Goal: Information Seeking & Learning: Learn about a topic

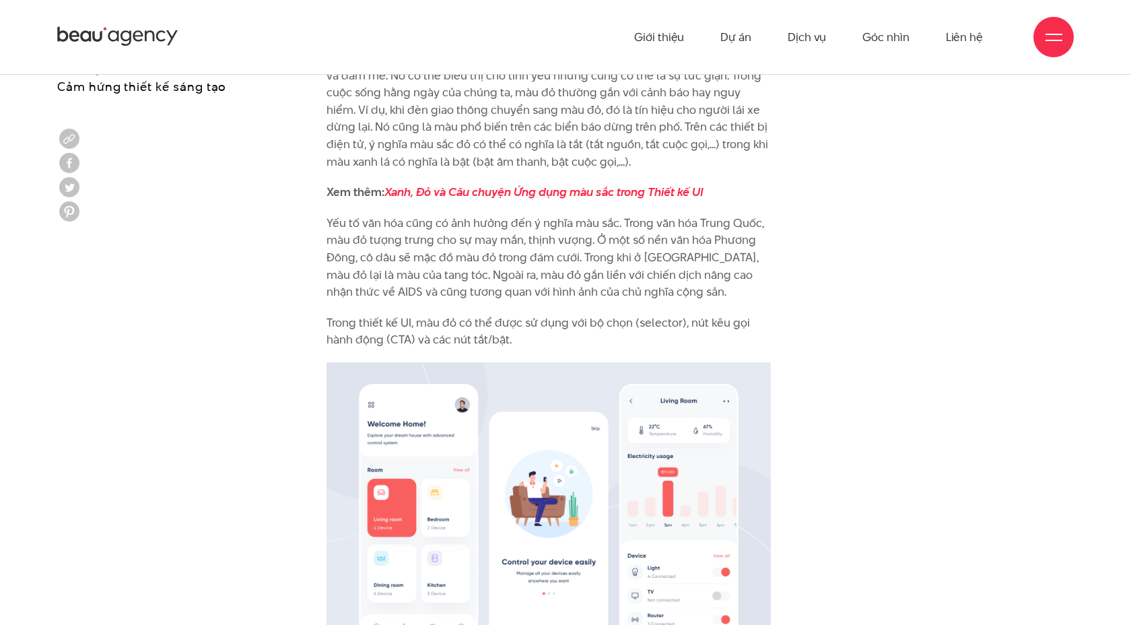
scroll to position [1381, 0]
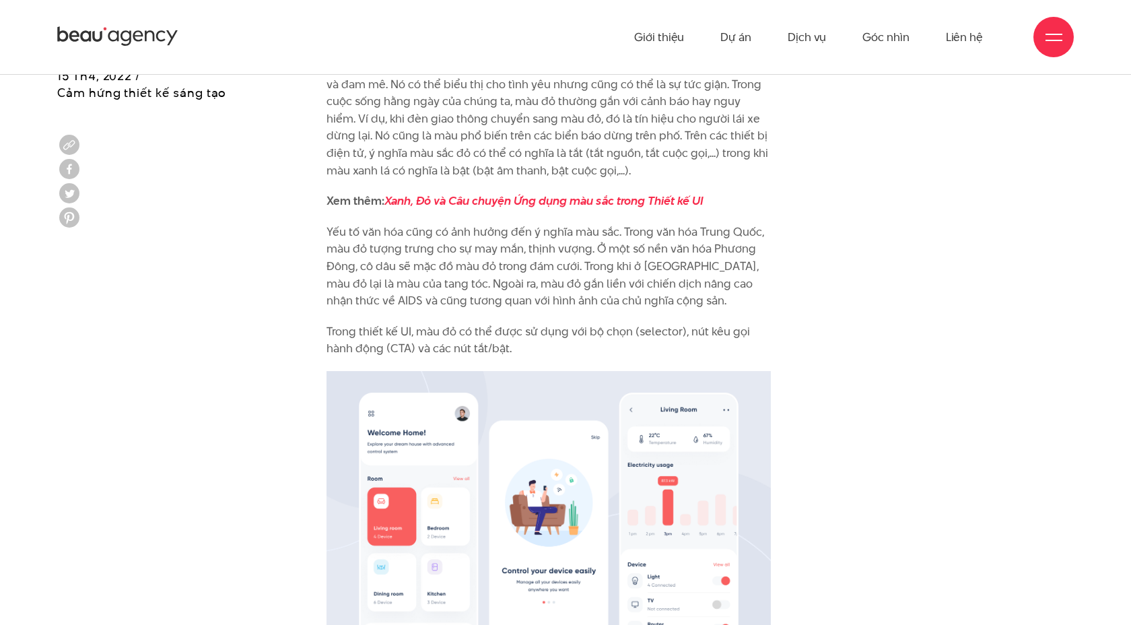
click at [419, 280] on p "Yếu tố văn hóa cũng có ảnh hưởng đến ý nghĩa màu sắc. Trong văn hóa Trung Quốc,…" at bounding box center [548, 266] width 444 height 86
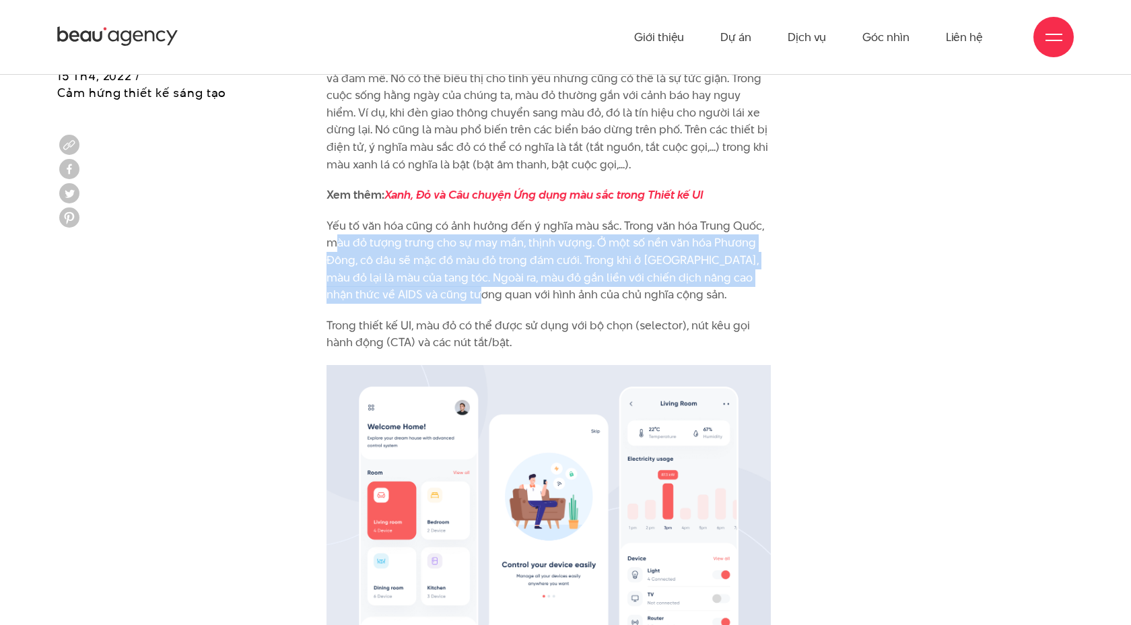
drag, startPoint x: 335, startPoint y: 236, endPoint x: 470, endPoint y: 295, distance: 147.7
click at [470, 295] on p "Yếu tố văn hóa cũng có ảnh hưởng đến ý nghĩa màu sắc. Trong văn hóa Trung Quốc,…" at bounding box center [548, 260] width 444 height 86
click at [469, 294] on p "Yếu tố văn hóa cũng có ảnh hưởng đến ý nghĩa màu sắc. Trong văn hóa Trung Quốc,…" at bounding box center [548, 260] width 444 height 86
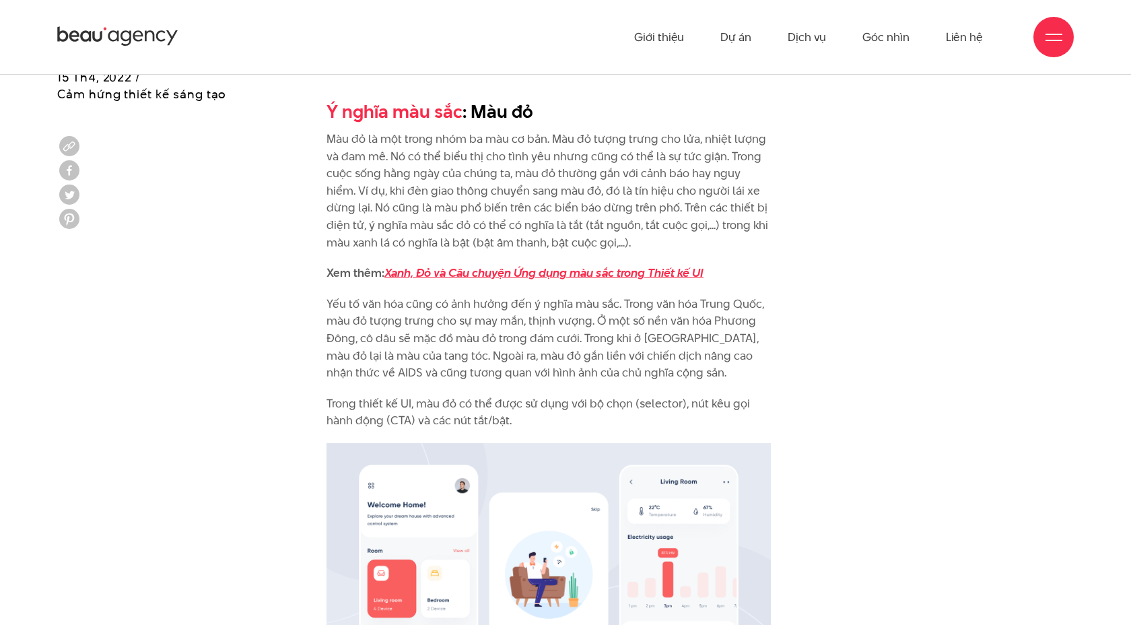
scroll to position [1308, 0]
drag, startPoint x: 335, startPoint y: 310, endPoint x: 501, endPoint y: 396, distance: 186.9
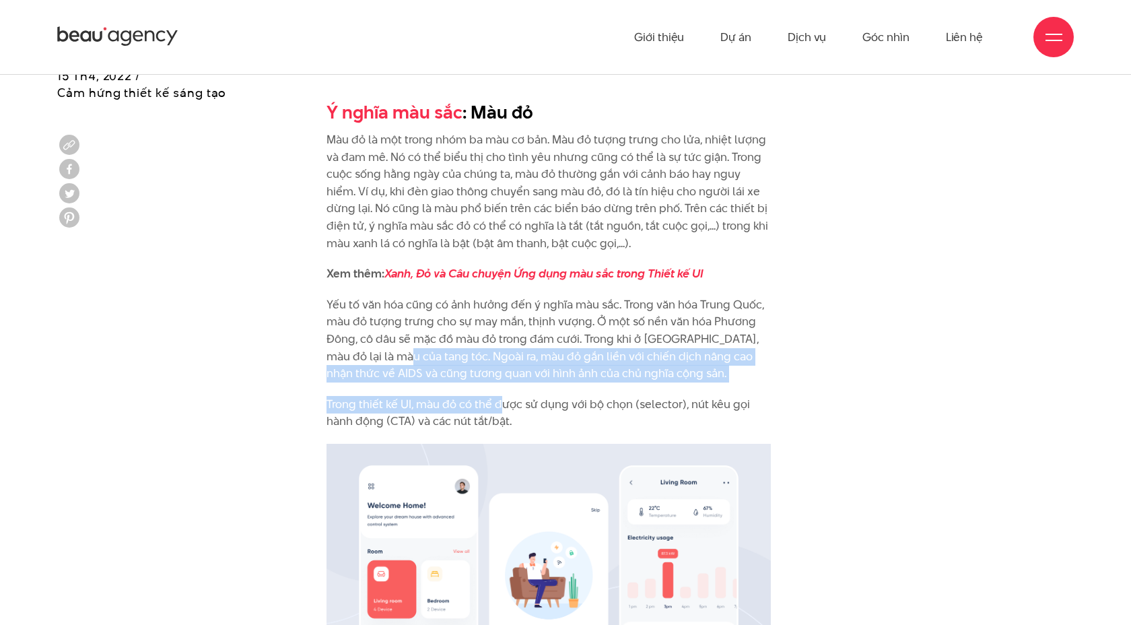
drag, startPoint x: 501, startPoint y: 396, endPoint x: 396, endPoint y: 357, distance: 112.4
click at [396, 357] on p "Yếu tố văn hóa cũng có ảnh hưởng đến ý nghĩa màu sắc. Trong văn hóa Trung Quốc,…" at bounding box center [548, 339] width 444 height 86
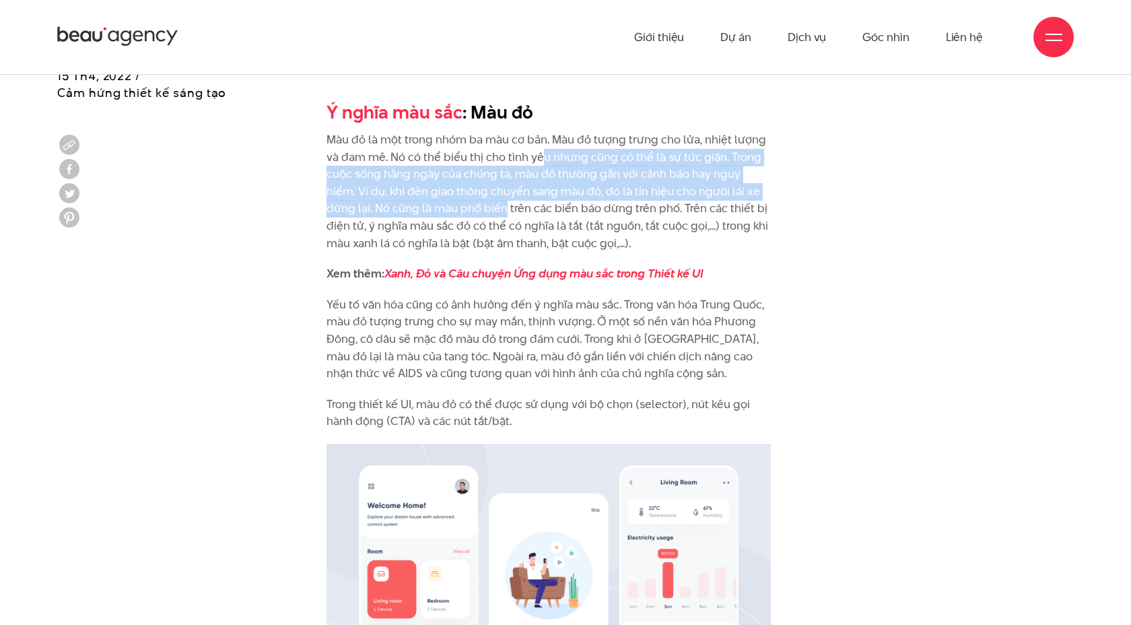
drag, startPoint x: 541, startPoint y: 165, endPoint x: 455, endPoint y: 207, distance: 96.0
click at [455, 207] on p "Màu đỏ là một trong nhóm ba màu cơ bản. Màu đỏ tượng trưng cho lửa, nhiệt lượng…" at bounding box center [548, 191] width 444 height 120
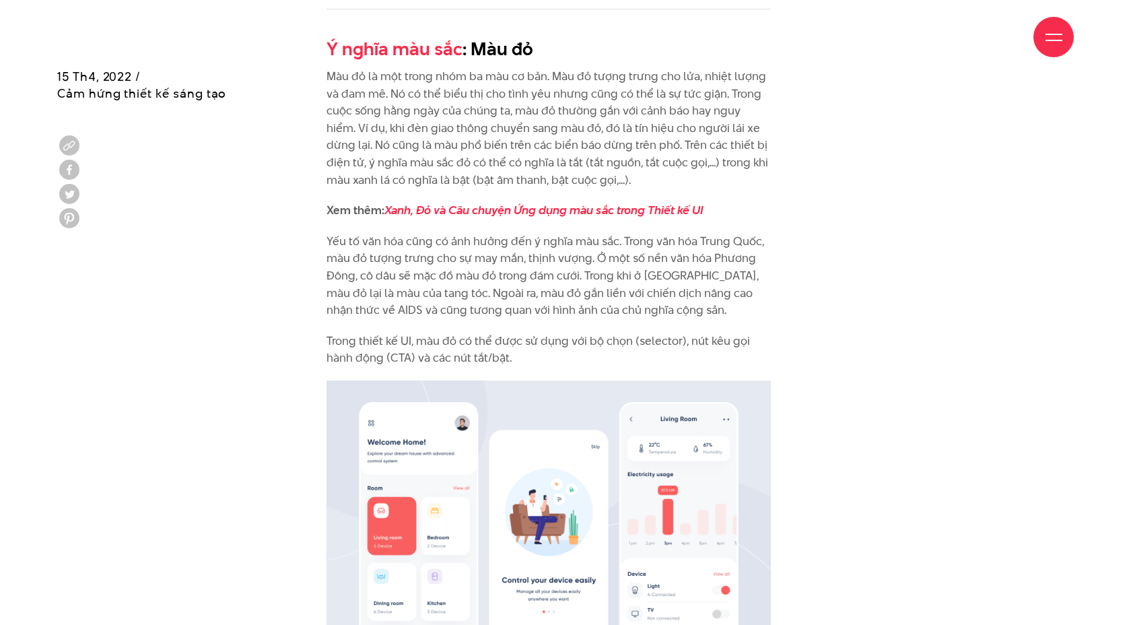
scroll to position [1372, 0]
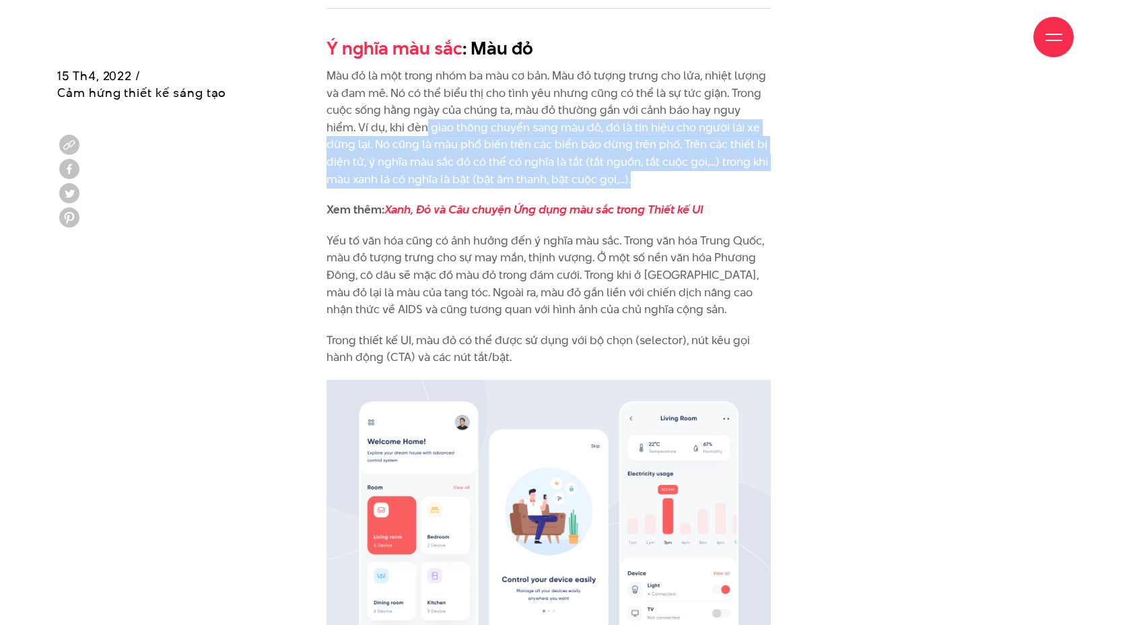
drag, startPoint x: 394, startPoint y: 129, endPoint x: 605, endPoint y: 186, distance: 218.3
click at [605, 186] on p "Màu đỏ là một trong nhóm ba màu cơ bản. Màu đỏ tượng trưng cho lửa, nhiệt lượng…" at bounding box center [548, 127] width 444 height 120
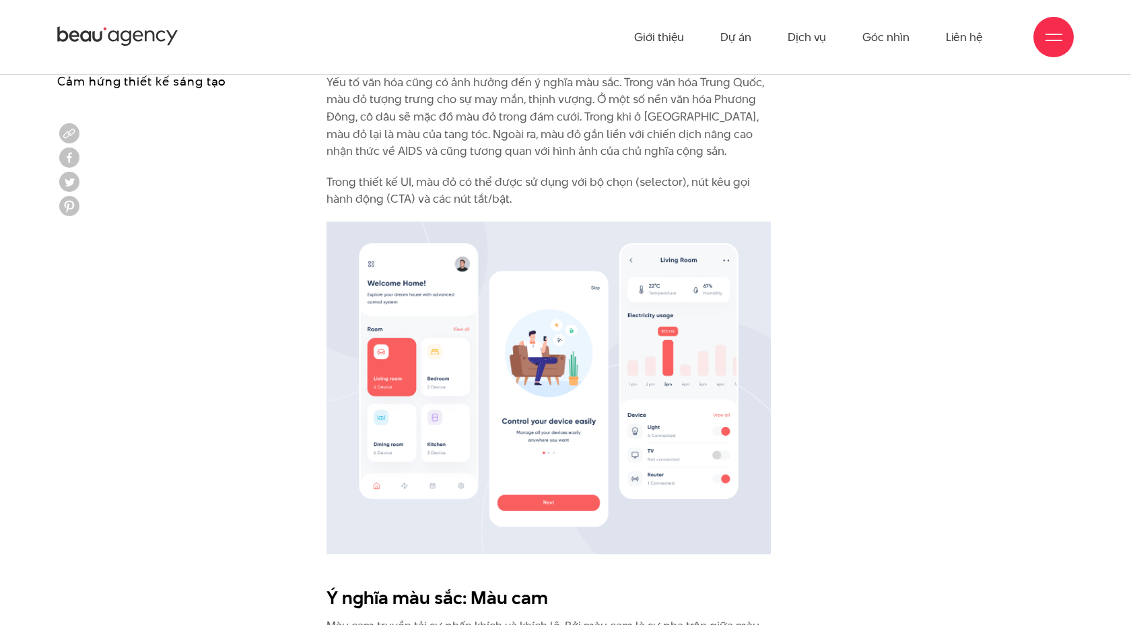
scroll to position [1516, 0]
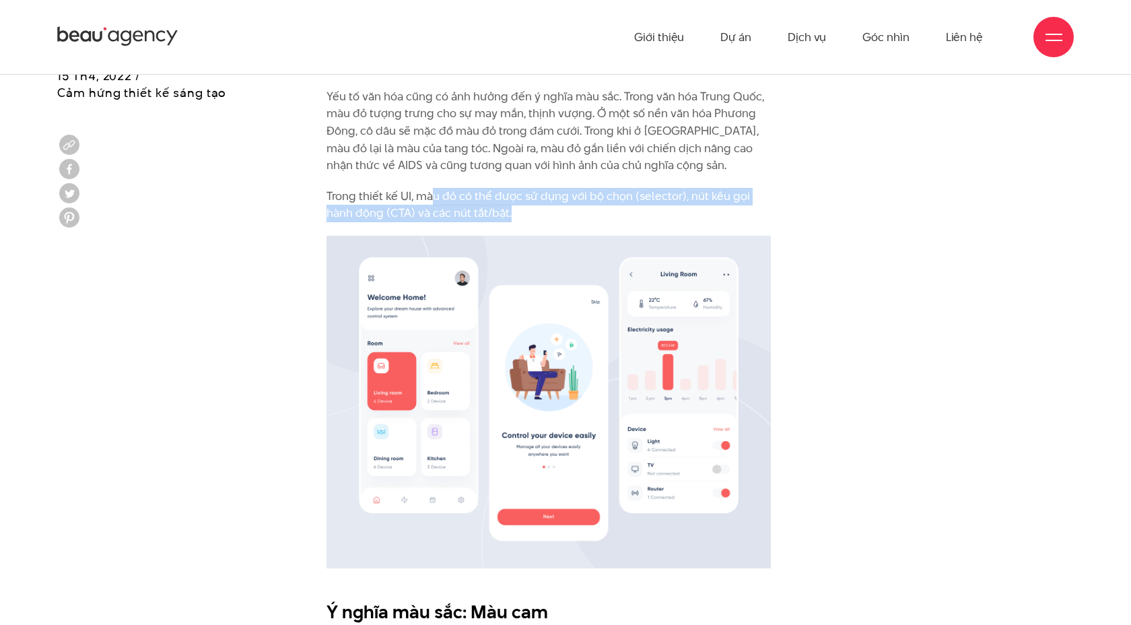
drag, startPoint x: 431, startPoint y: 190, endPoint x: 526, endPoint y: 218, distance: 98.4
click at [526, 219] on p "Trong thiết kế UI, màu đỏ có thể được sử dụng với bộ chọn (selector), nút kêu g…" at bounding box center [548, 205] width 444 height 34
click at [526, 218] on p "Trong thiết kế UI, màu đỏ có thể được sử dụng với bộ chọn (selector), nút kêu g…" at bounding box center [548, 205] width 444 height 34
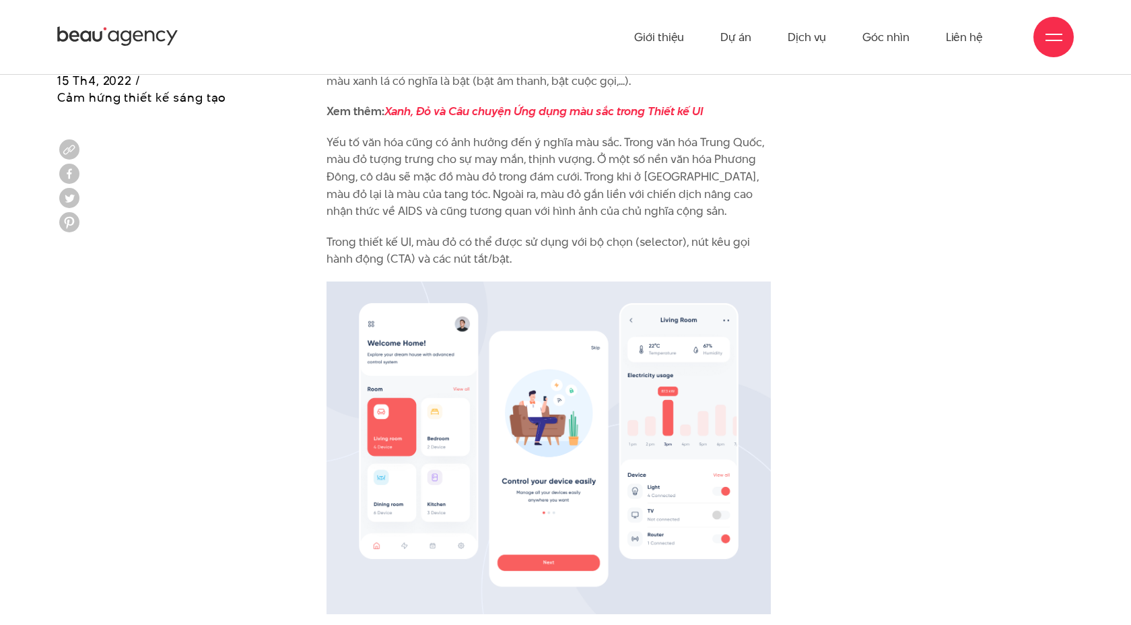
scroll to position [1469, 0]
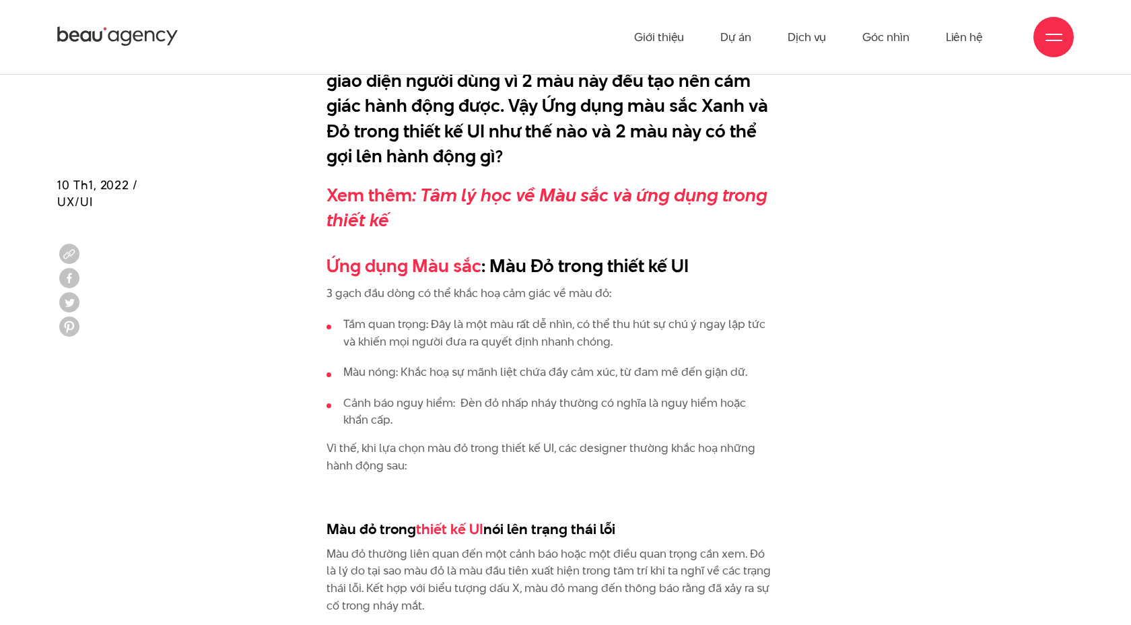
scroll to position [1117, 0]
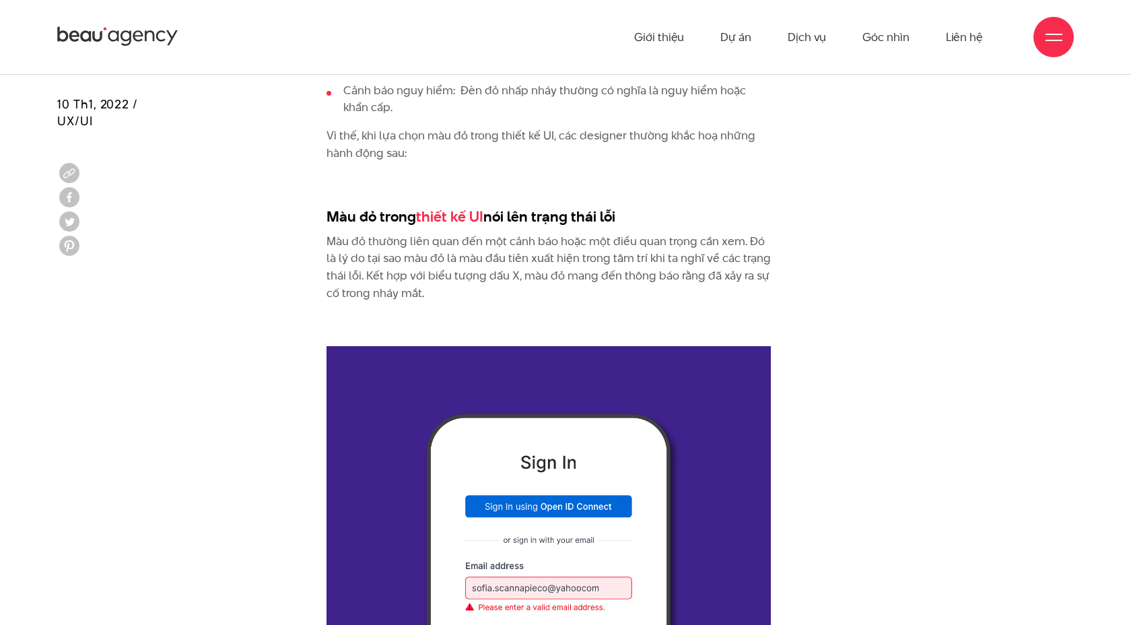
scroll to position [1453, 0]
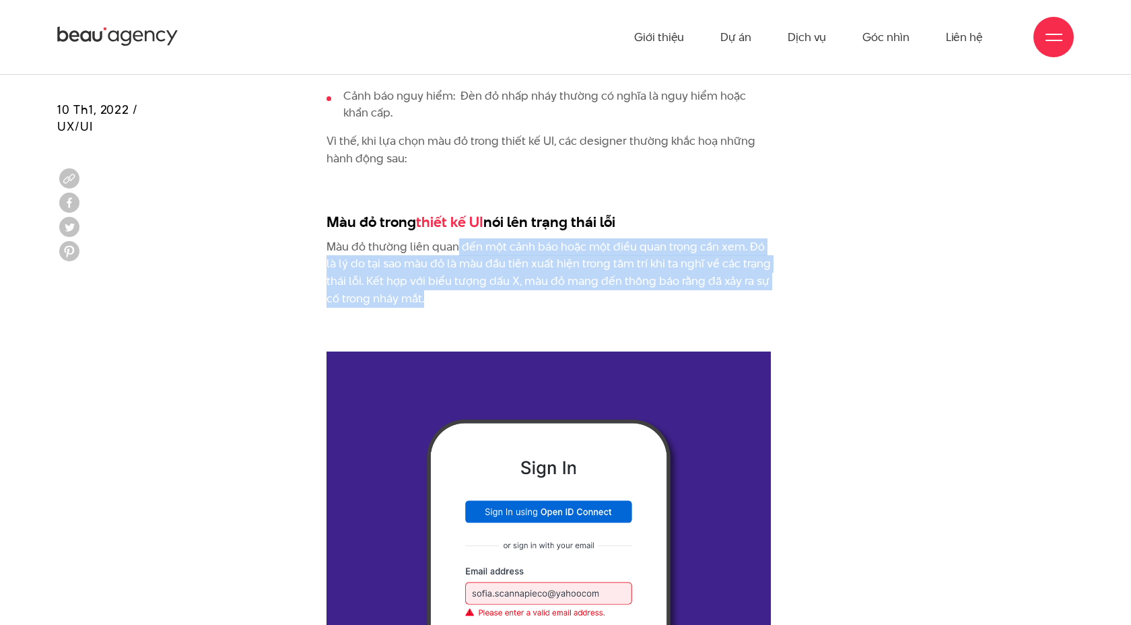
drag, startPoint x: 458, startPoint y: 244, endPoint x: 486, endPoint y: 294, distance: 57.9
click at [486, 294] on p "Màu đỏ thường liên quan đến một cảnh báo hoặc một điều quan trọng cần xem. Đó l…" at bounding box center [548, 272] width 444 height 69
drag, startPoint x: 442, startPoint y: 307, endPoint x: 321, endPoint y: 251, distance: 132.8
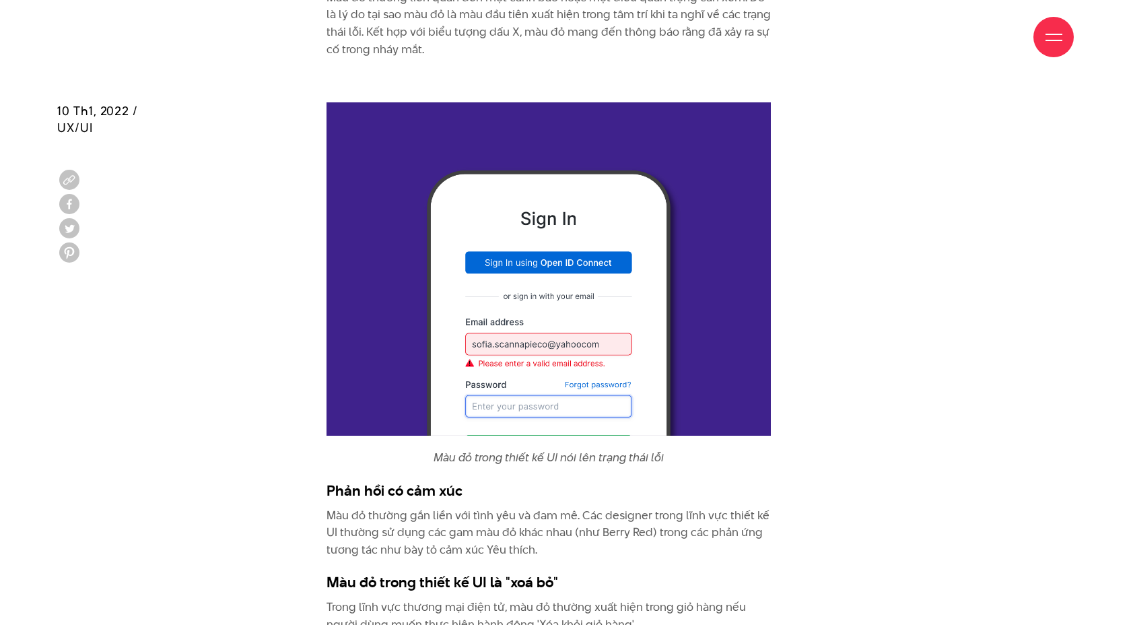
scroll to position [1705, 0]
